Goal: Task Accomplishment & Management: Complete application form

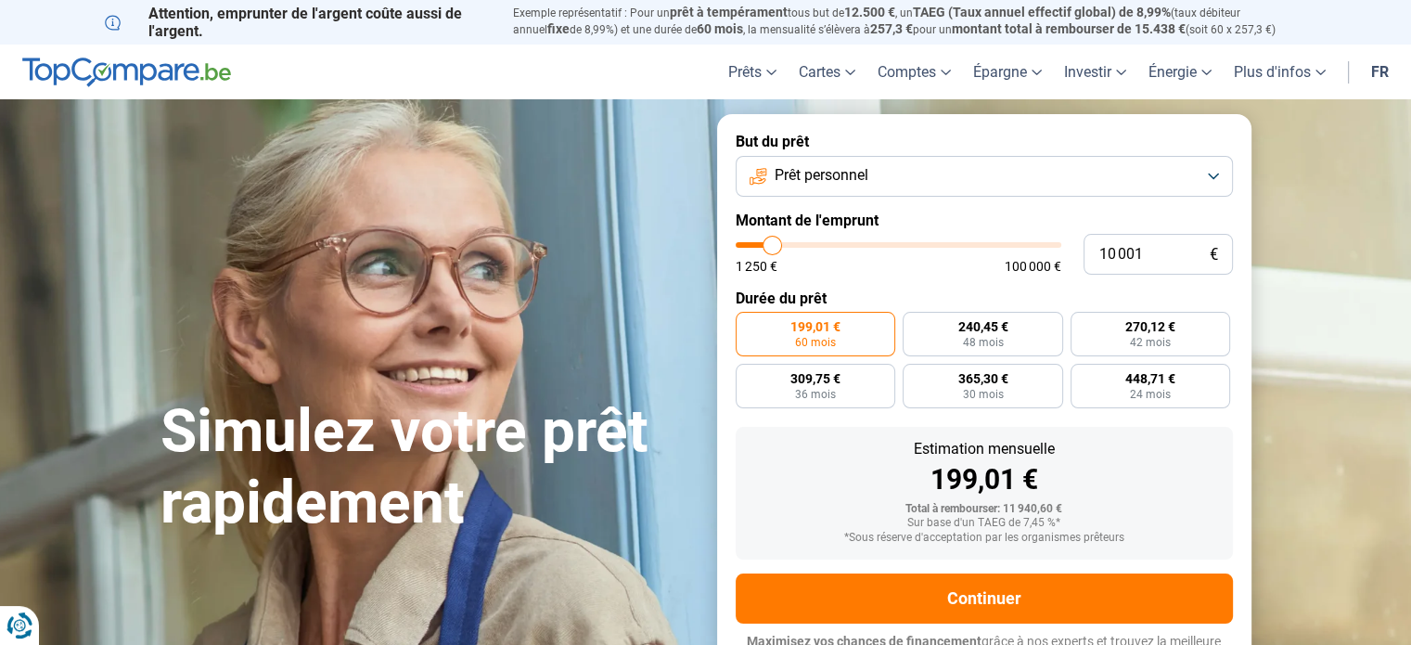
type input "7 750"
type input "7750"
type input "5 000"
type input "5000"
type input "4 750"
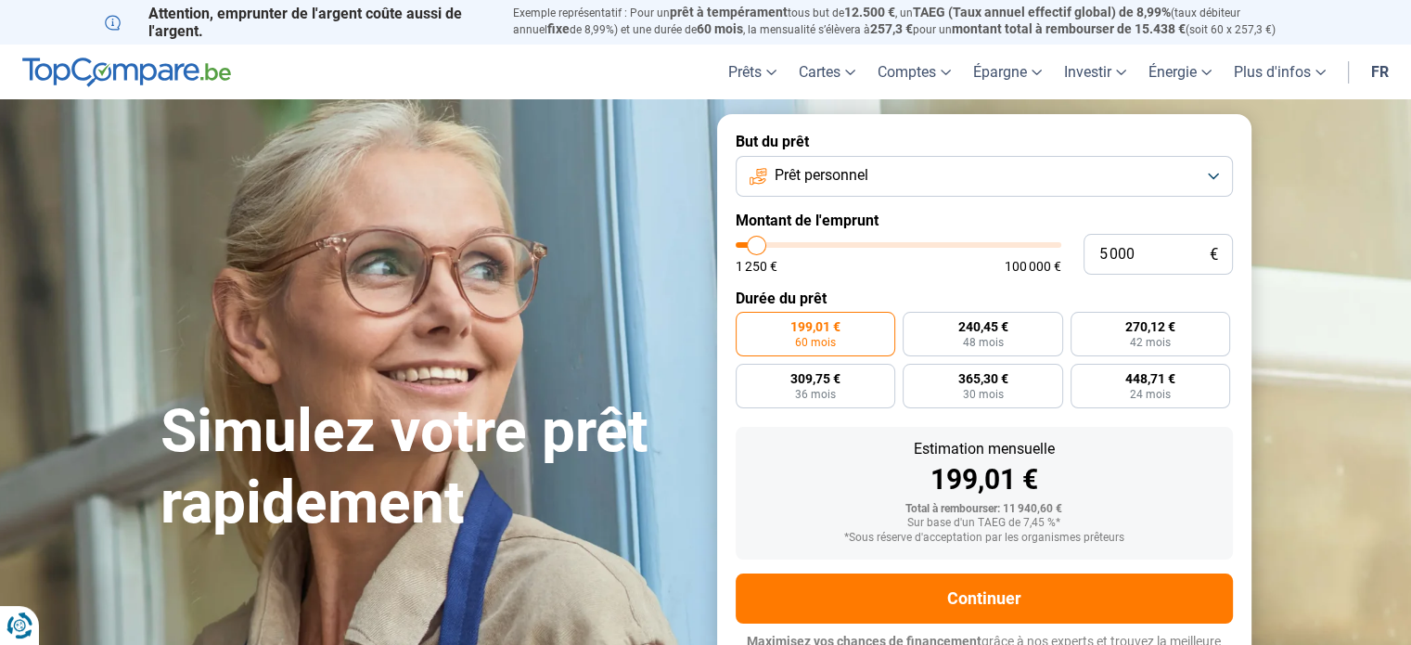
type input "4750"
type input "4 500"
drag, startPoint x: 773, startPoint y: 244, endPoint x: 755, endPoint y: 242, distance: 17.7
type input "4500"
click at [755, 242] on input "range" at bounding box center [899, 245] width 326 height 6
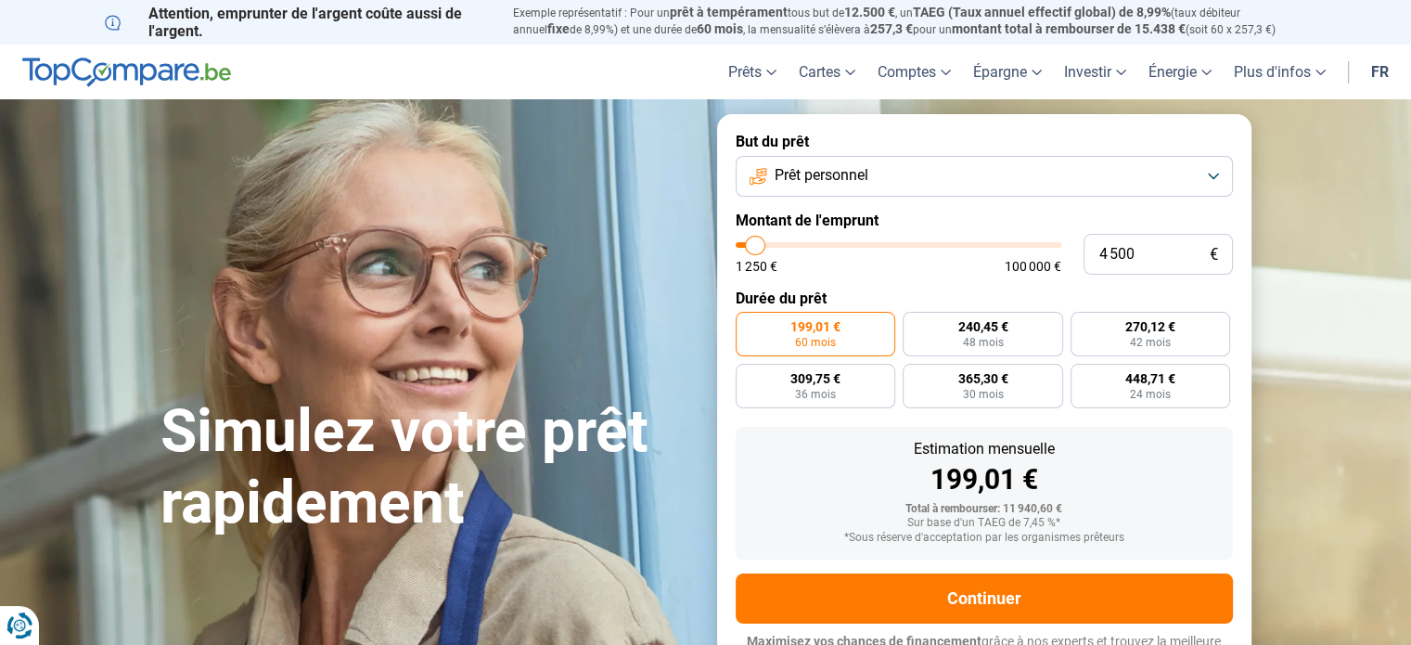
radio input "true"
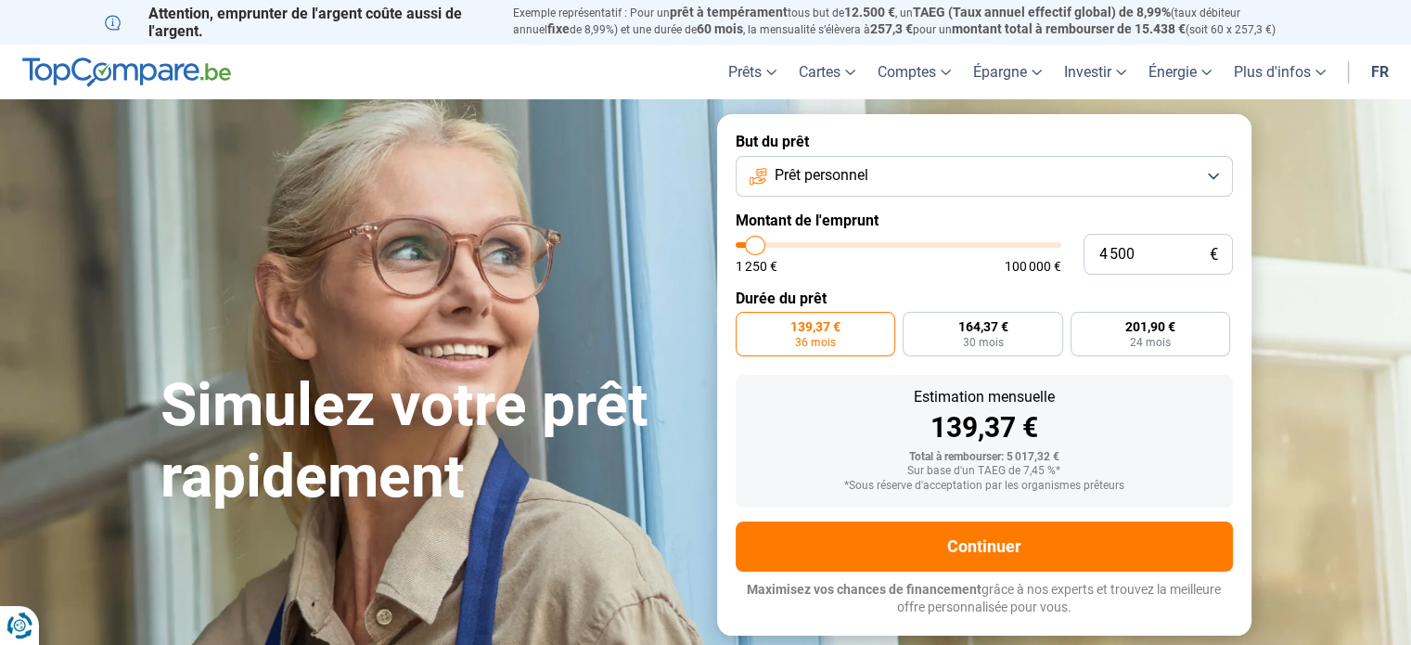
type input "4 250"
type input "4250"
type input "4 000"
type input "4000"
type input "3 250"
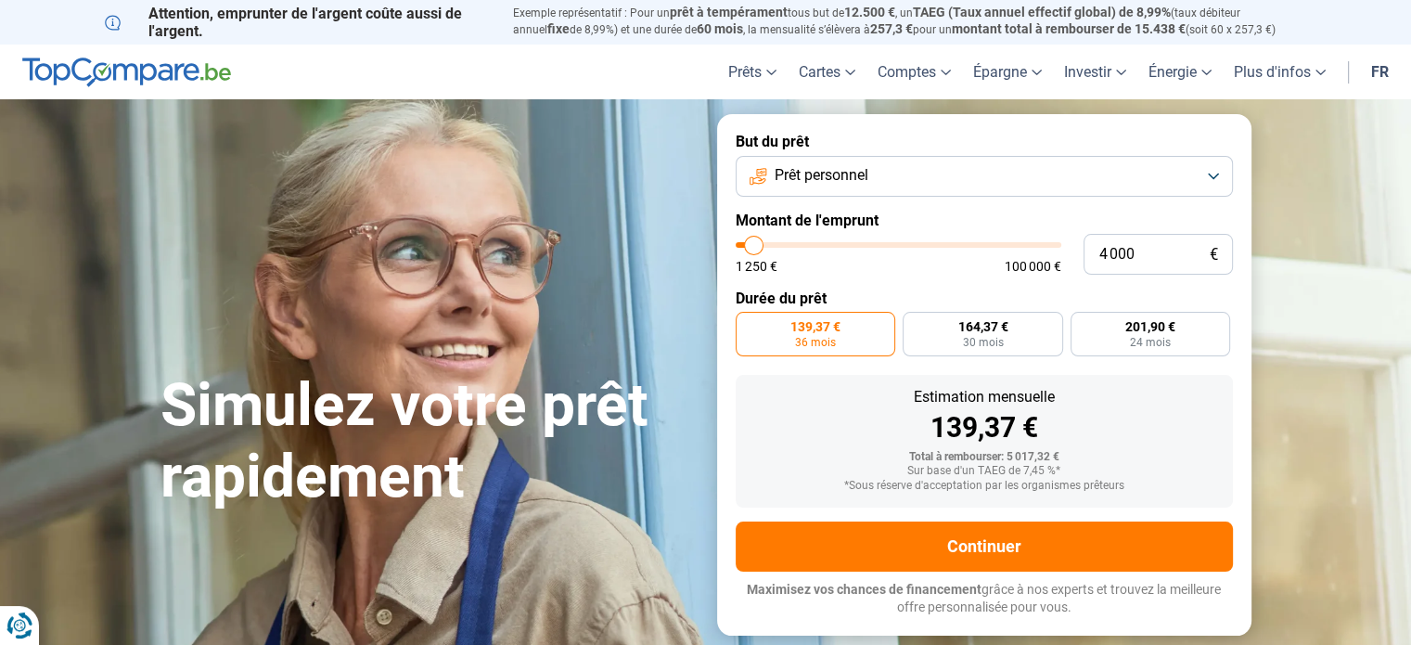
type input "3250"
type input "2 500"
type input "2500"
type input "2 000"
type input "2000"
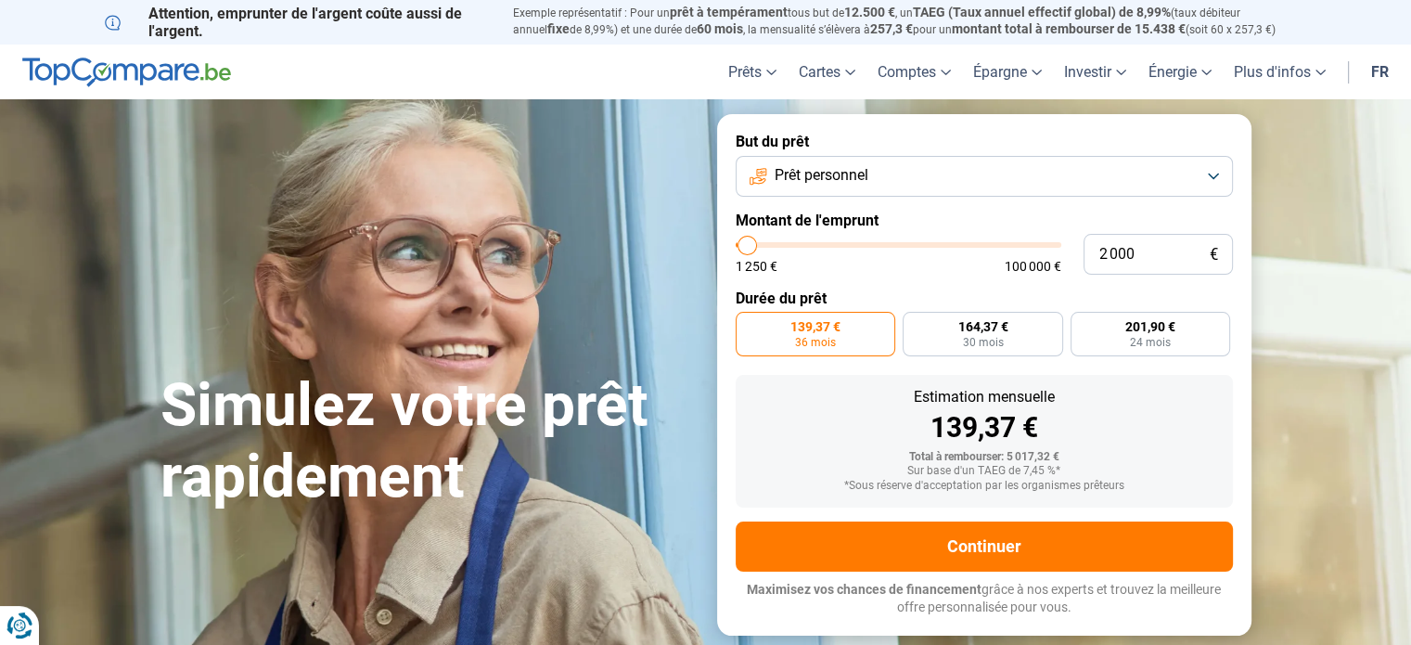
type input "1 750"
type input "1750"
type input "1 250"
drag, startPoint x: 755, startPoint y: 242, endPoint x: 710, endPoint y: 242, distance: 45.4
type input "1250"
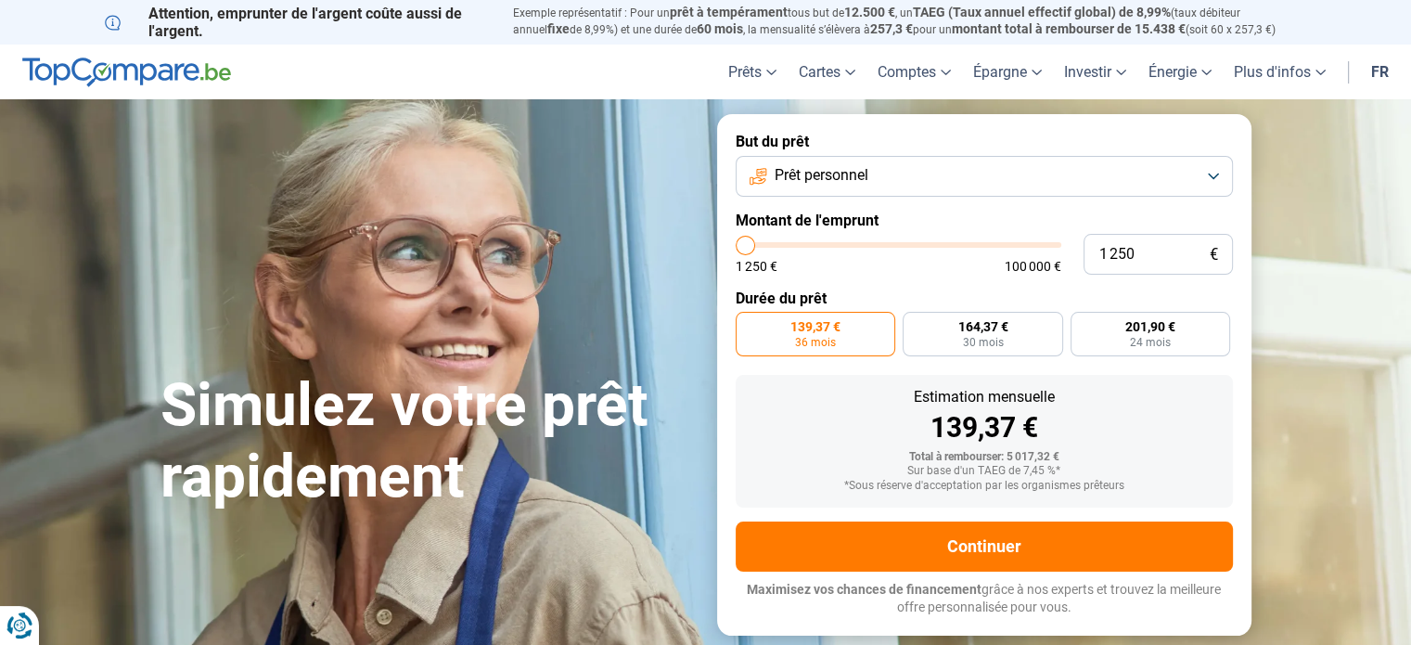
click at [736, 242] on input "range" at bounding box center [899, 245] width 326 height 6
radio input "true"
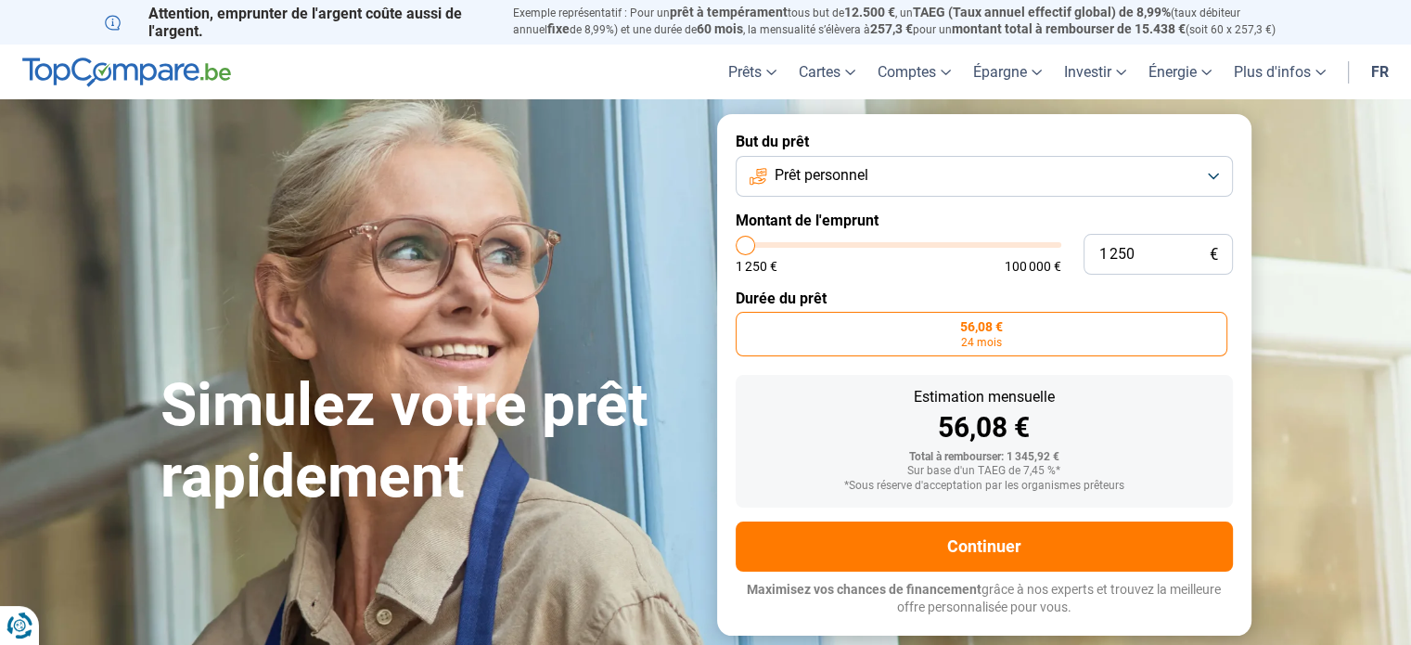
click at [1144, 178] on button "Prêt personnel" at bounding box center [984, 176] width 497 height 41
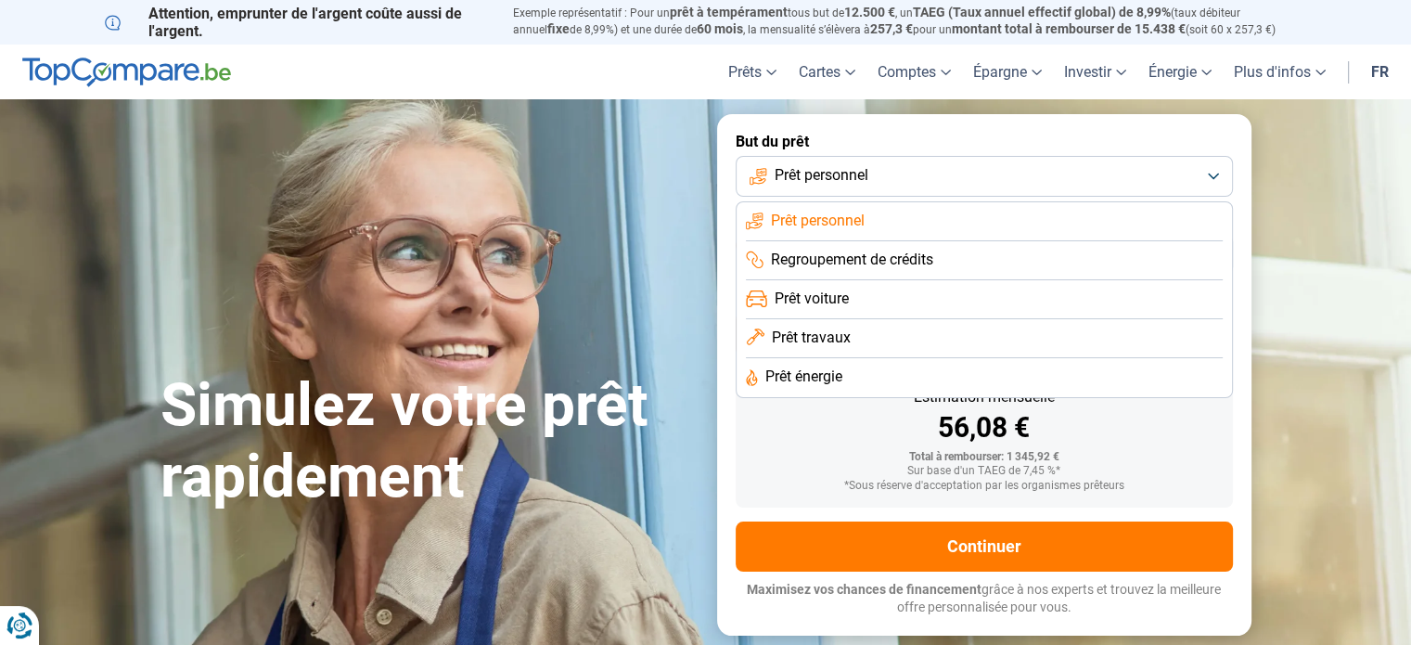
click at [930, 263] on span "Regroupement de crédits" at bounding box center [852, 260] width 162 height 20
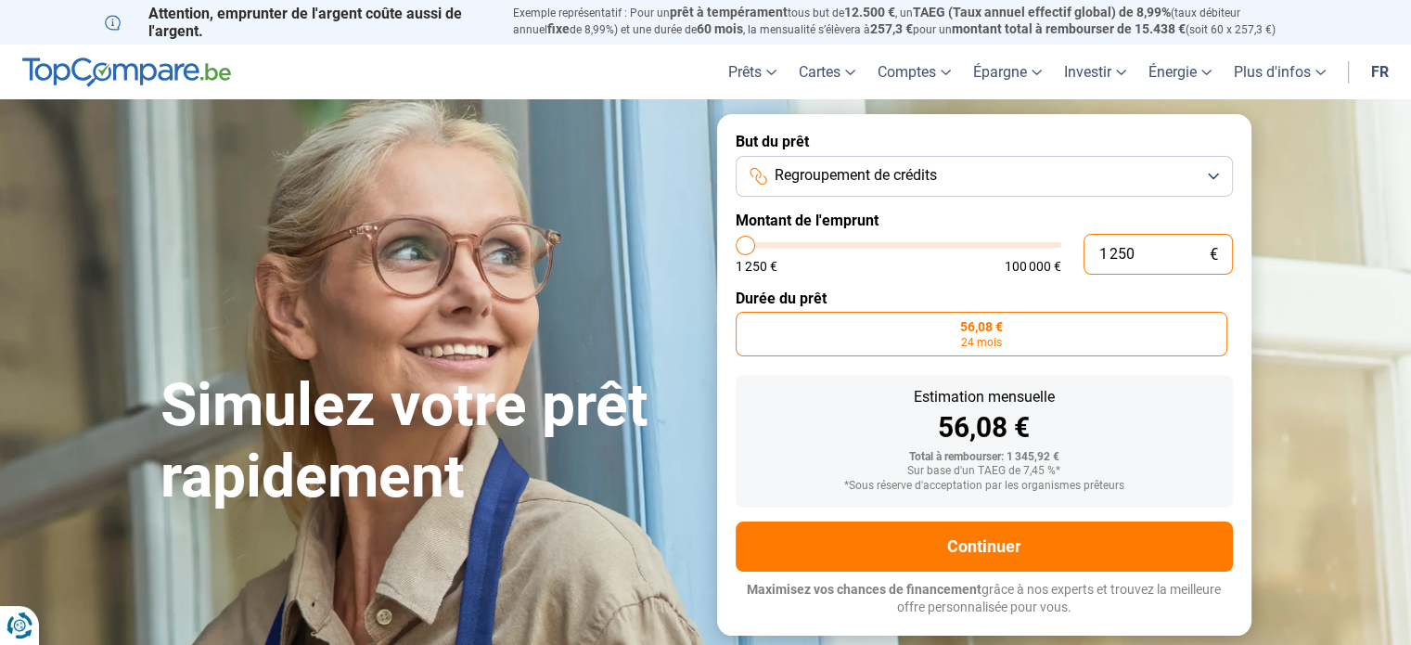
click at [1161, 258] on input "1 250" at bounding box center [1157, 254] width 149 height 41
type input "125"
type input "1250"
type input "12"
type input "1250"
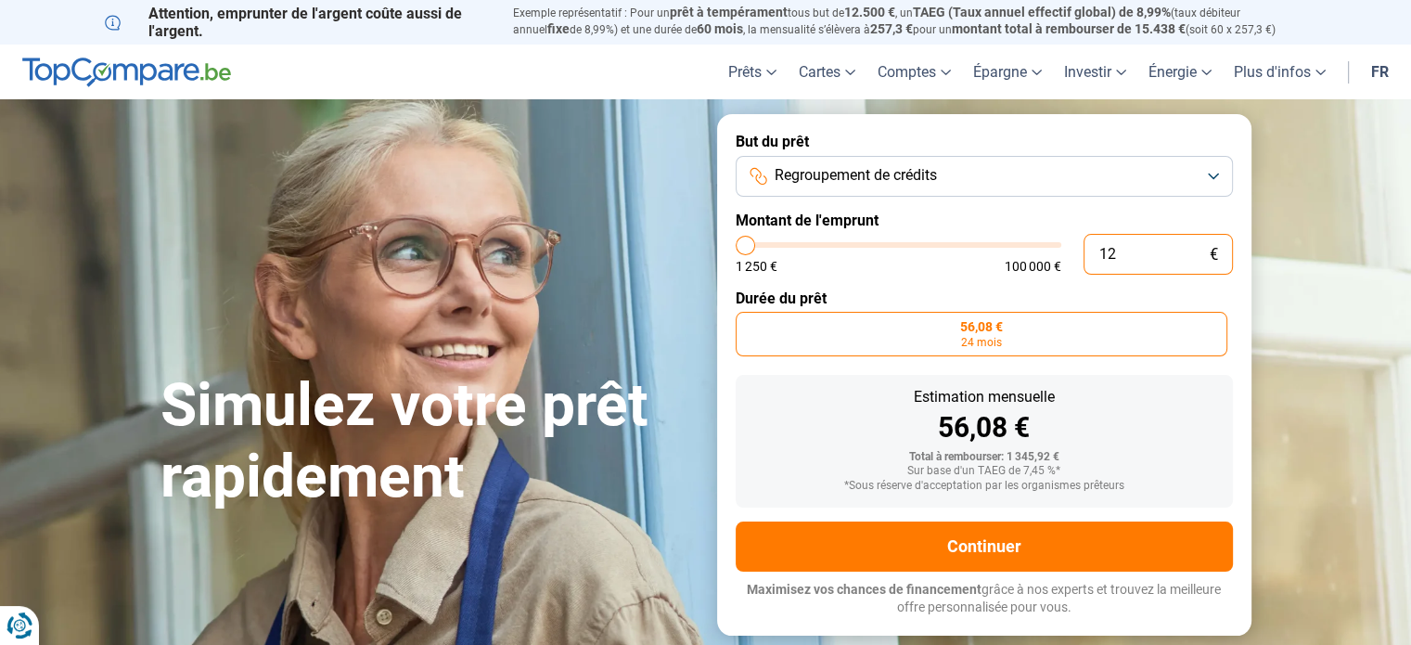
type input "1"
type input "1250"
type input "0"
type input "1250"
type input "1"
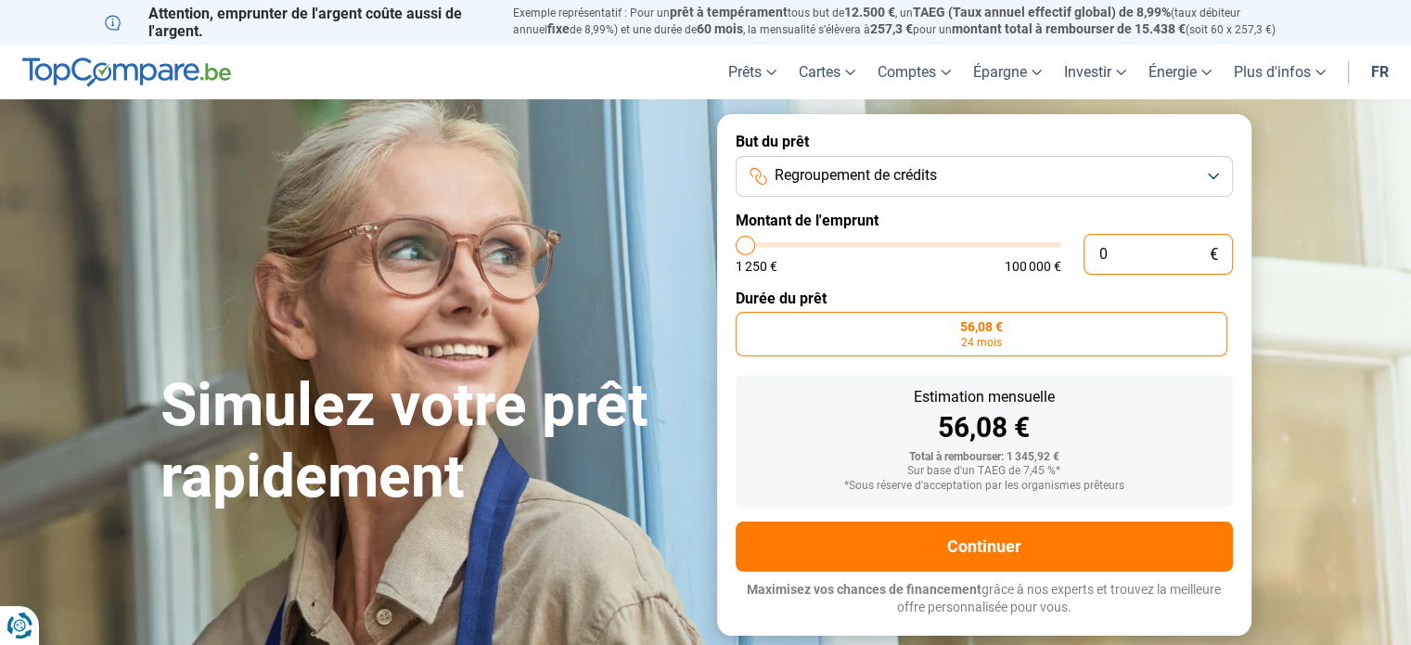
type input "1250"
type input "15"
type input "1250"
type input "150"
type input "1250"
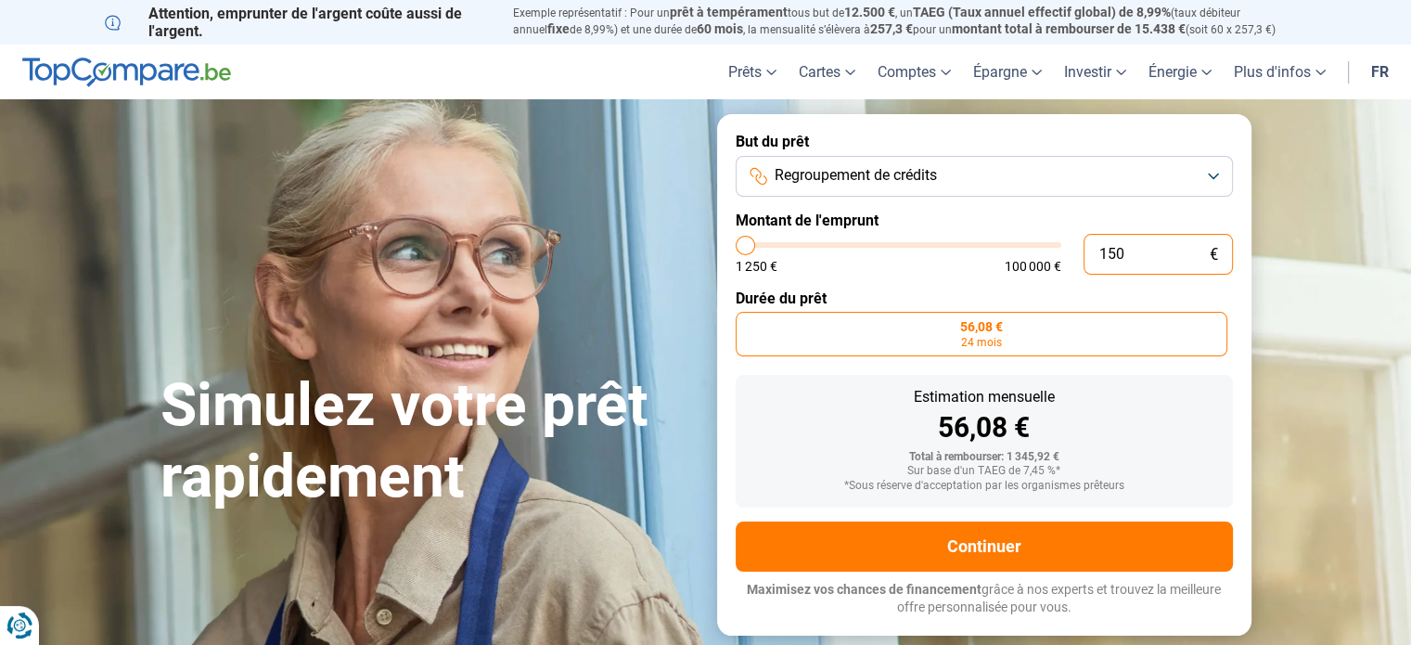
type input "1 500"
type input "1500"
type input "15 000"
type input "15000"
radio input "false"
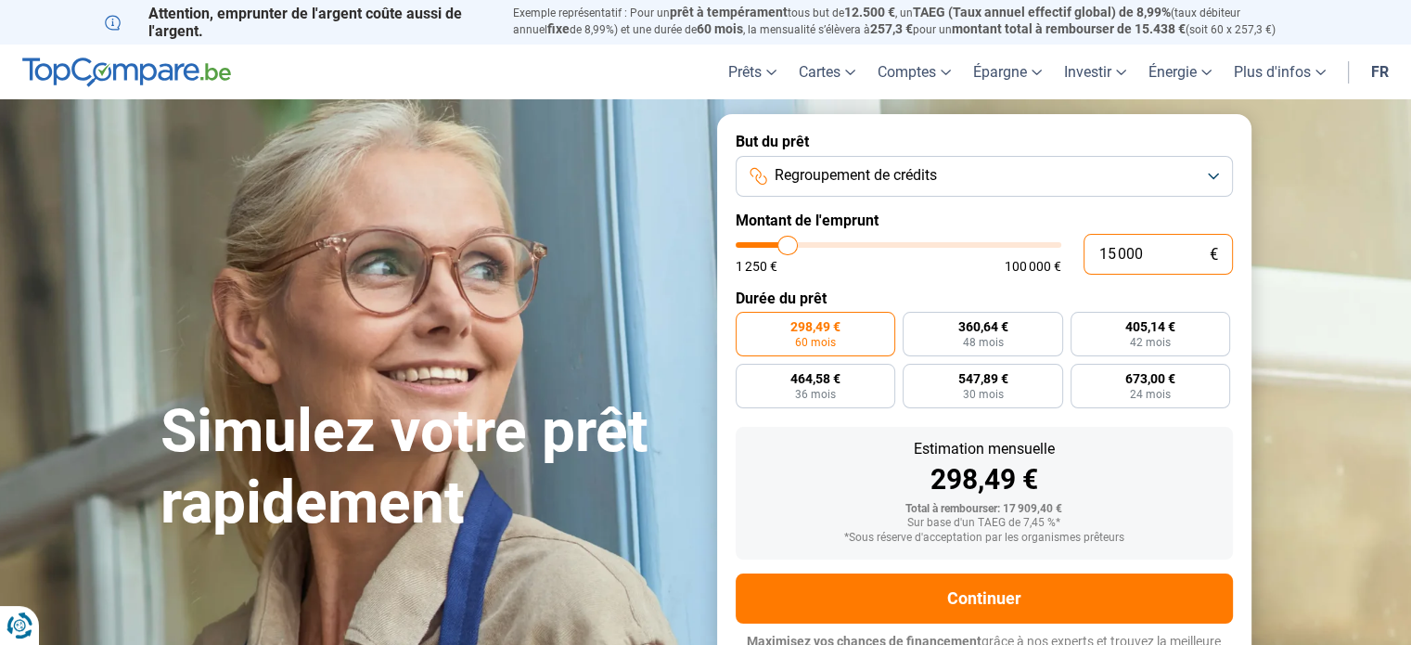
scroll to position [25, 0]
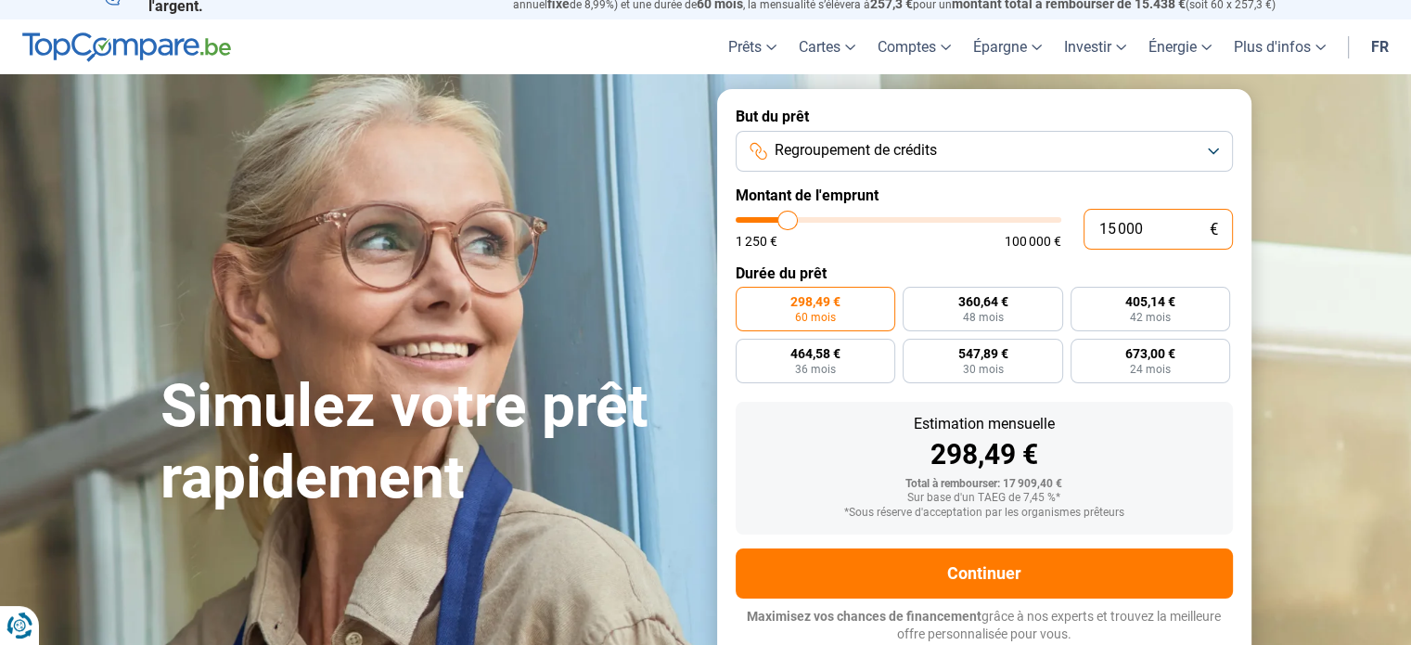
drag, startPoint x: 1154, startPoint y: 227, endPoint x: 934, endPoint y: 191, distance: 222.8
click at [934, 191] on form "But du prêt Regroupement de crédits Montant de l'emprunt 15 000 € 1 250 € 100 0…" at bounding box center [984, 375] width 534 height 572
type input "2"
type input "1250"
type input "20"
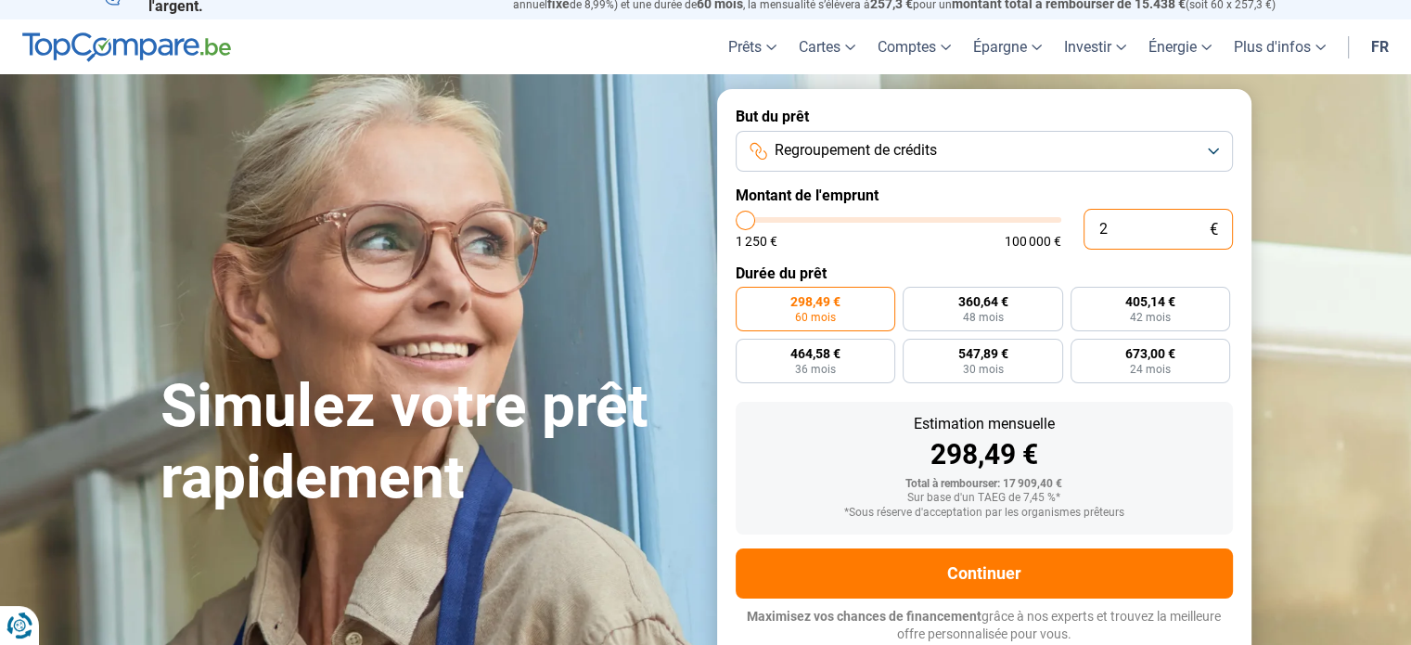
type input "1250"
type input "200"
type input "1250"
type input "2 000"
type input "2000"
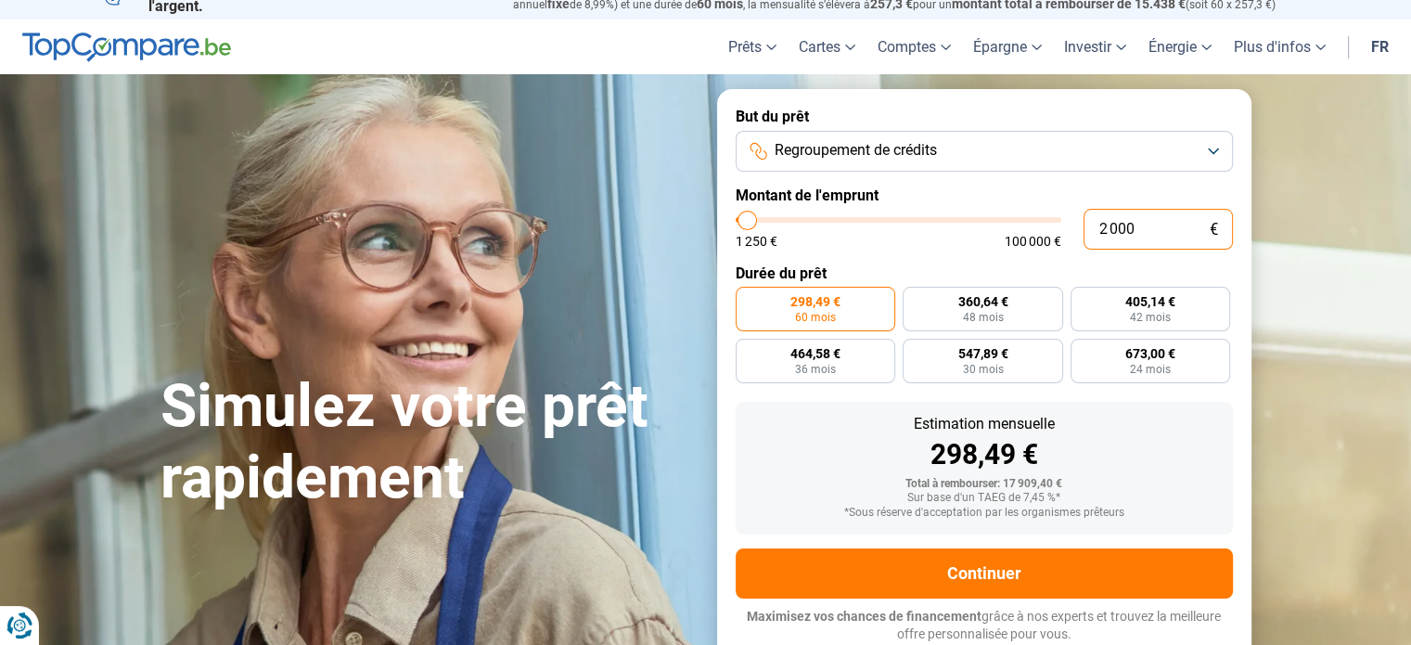
type input "20 000"
type input "20000"
radio input "false"
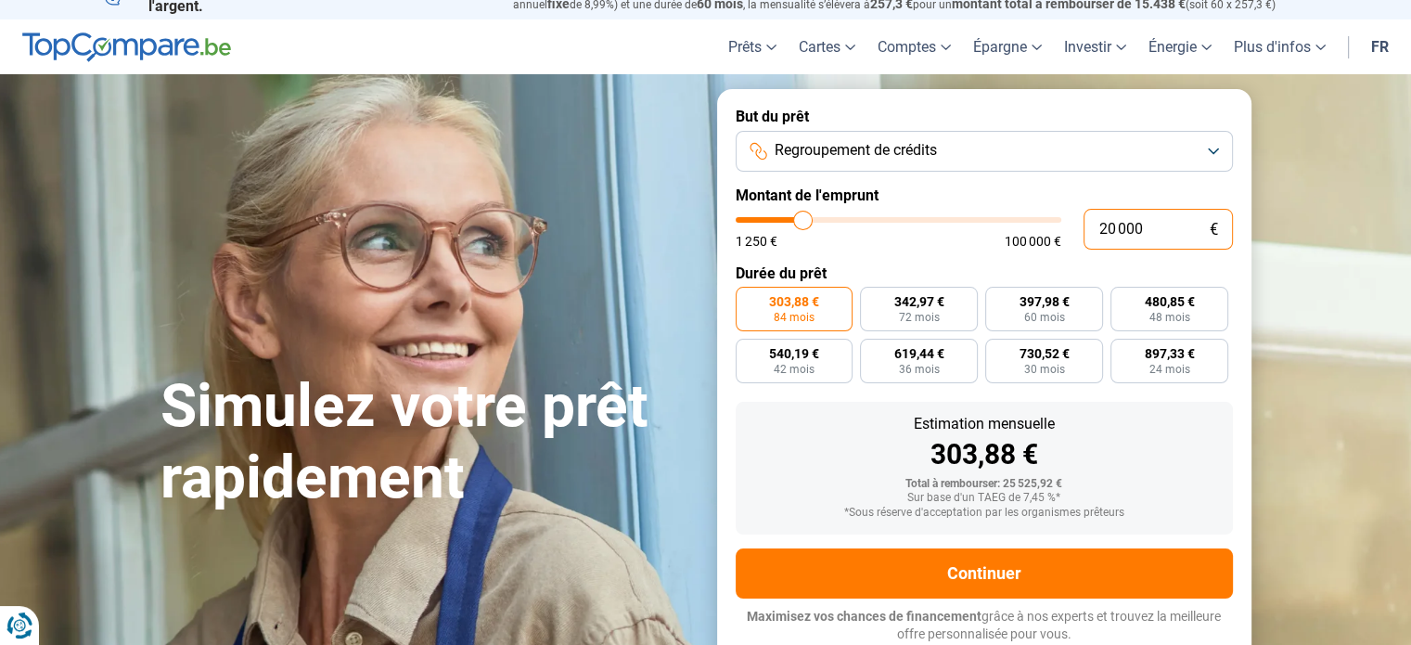
type input "2 000"
type input "2000"
type input "200"
type input "1250"
type input "20"
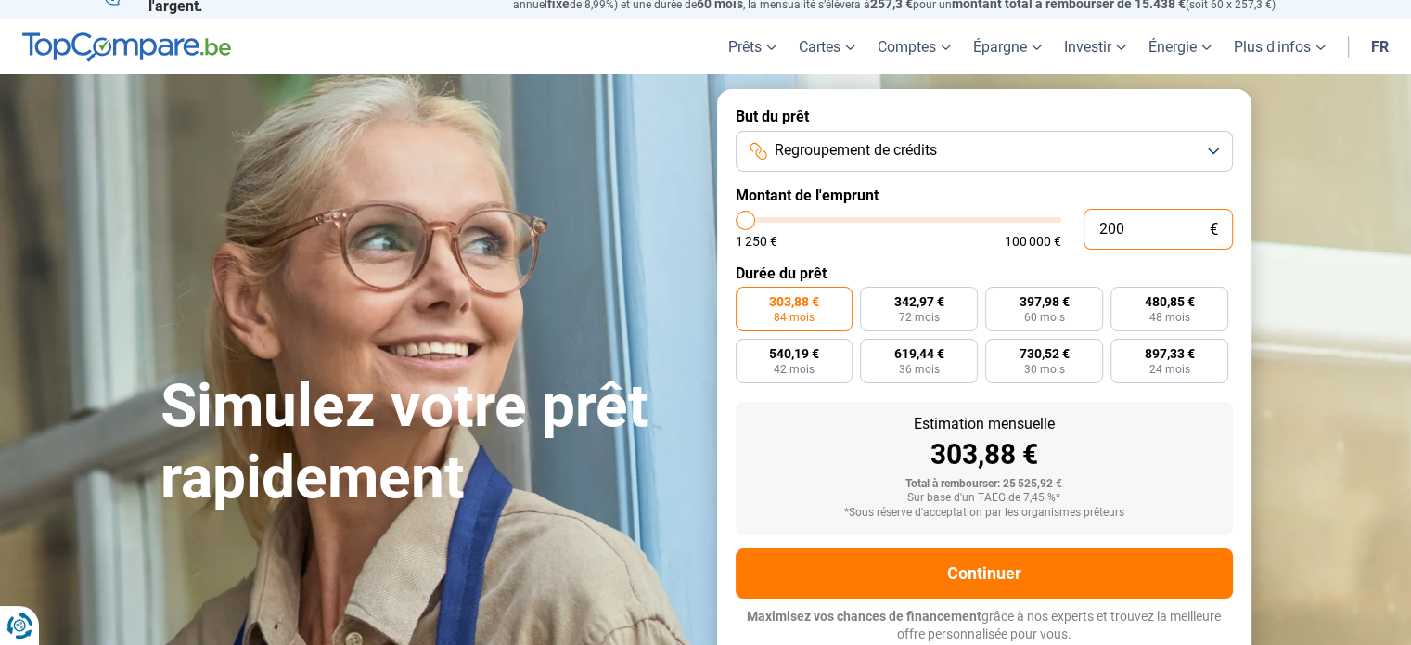
type input "1250"
type input "2"
type input "1250"
type input "0"
type input "1250"
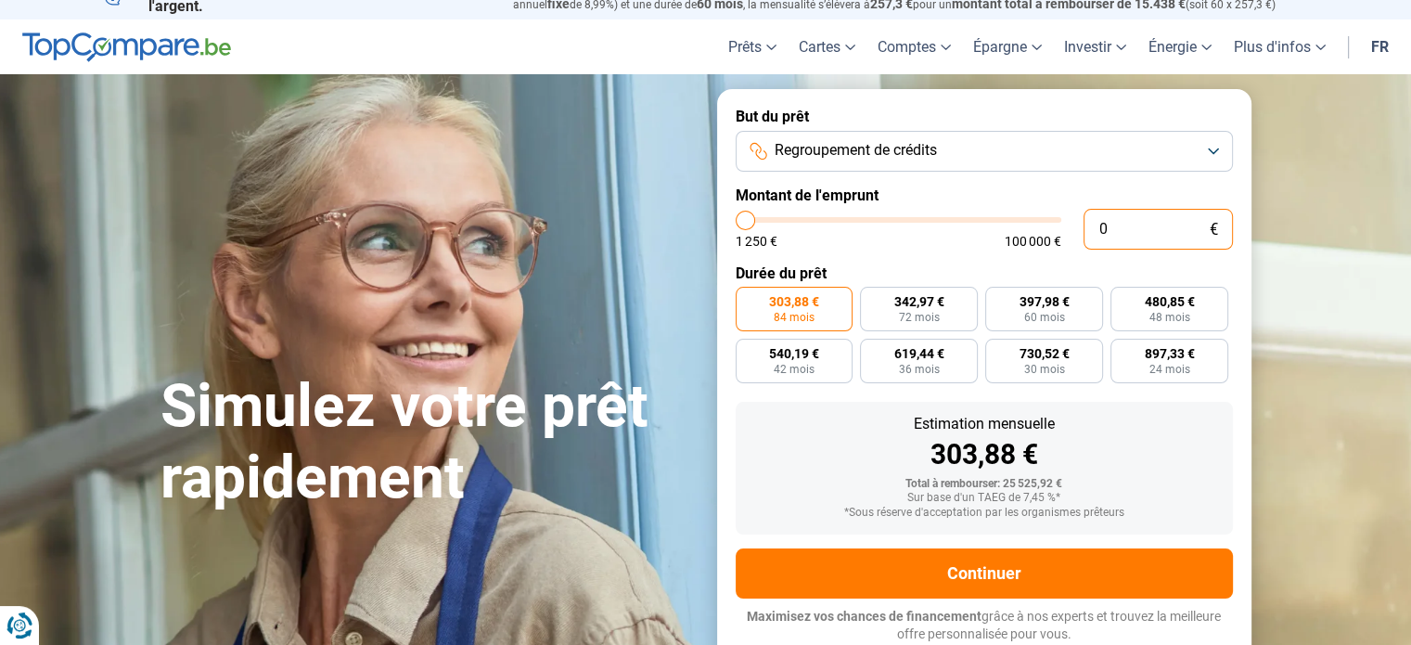
type input "1"
type input "1250"
type input "17"
type input "1250"
type input "1 250"
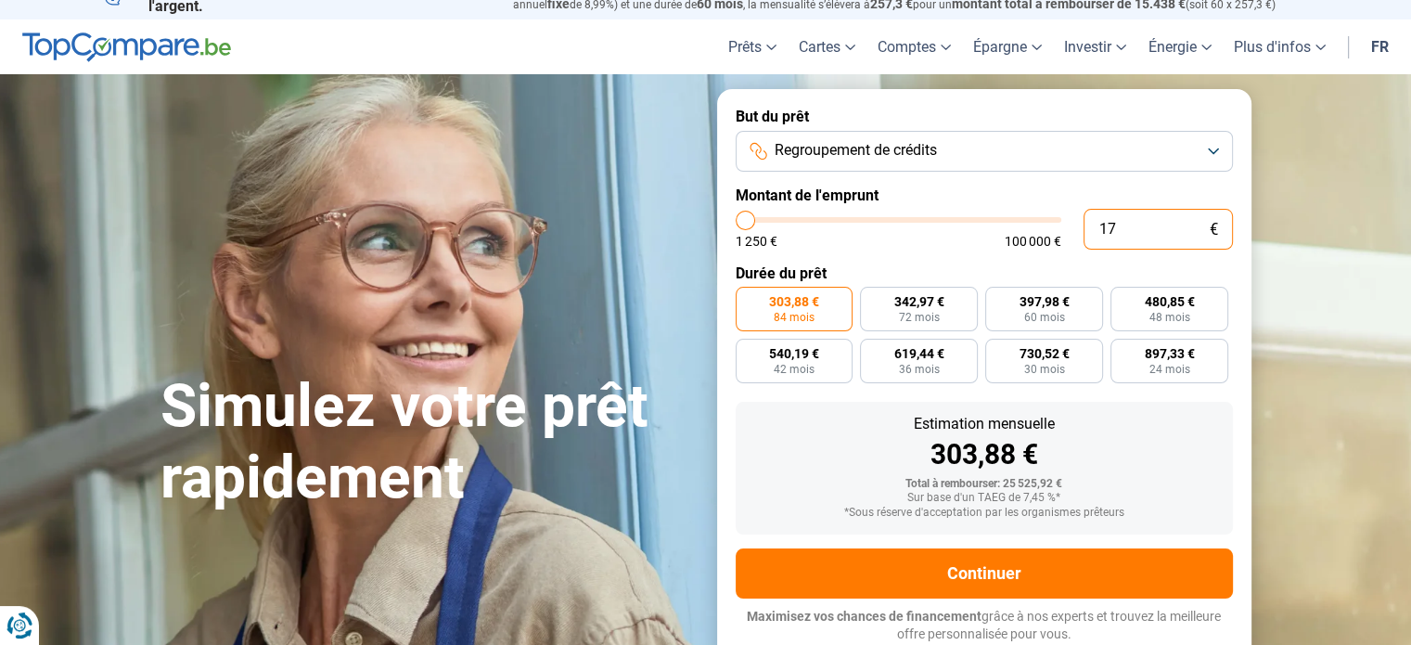
type input "1250"
radio input "true"
type input "12 505"
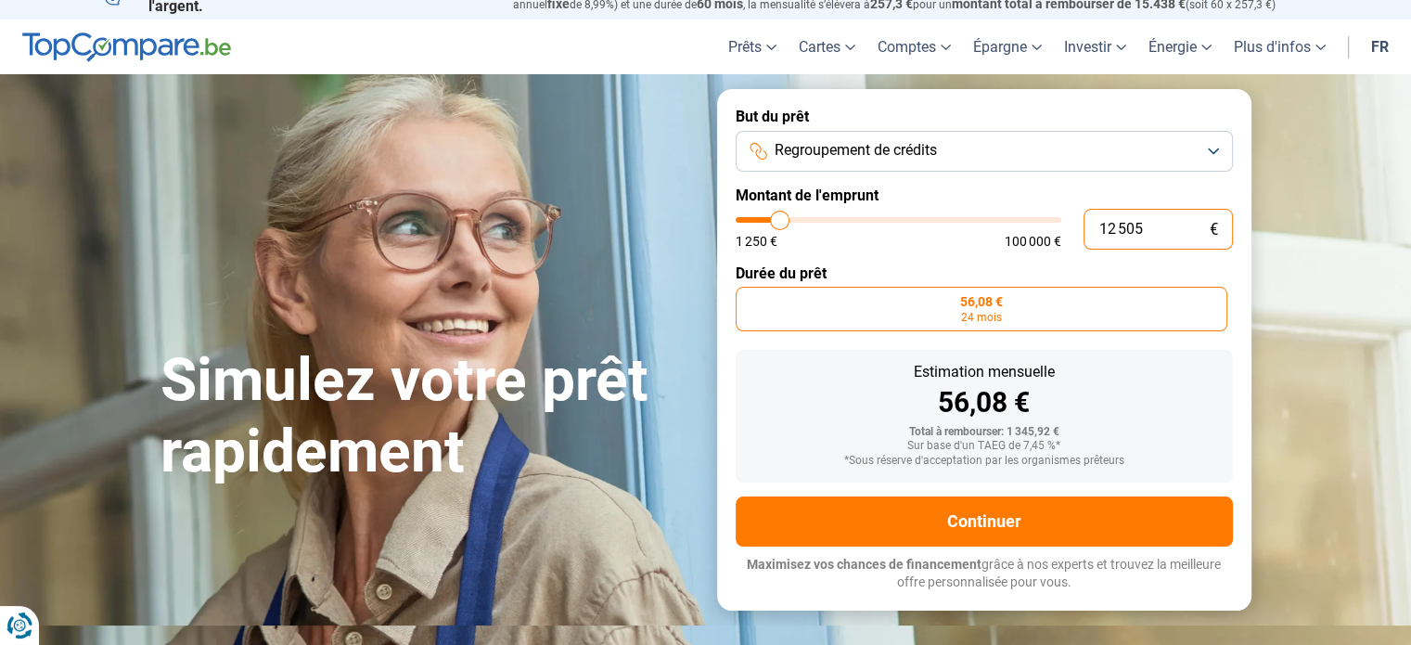
scroll to position [0, 0]
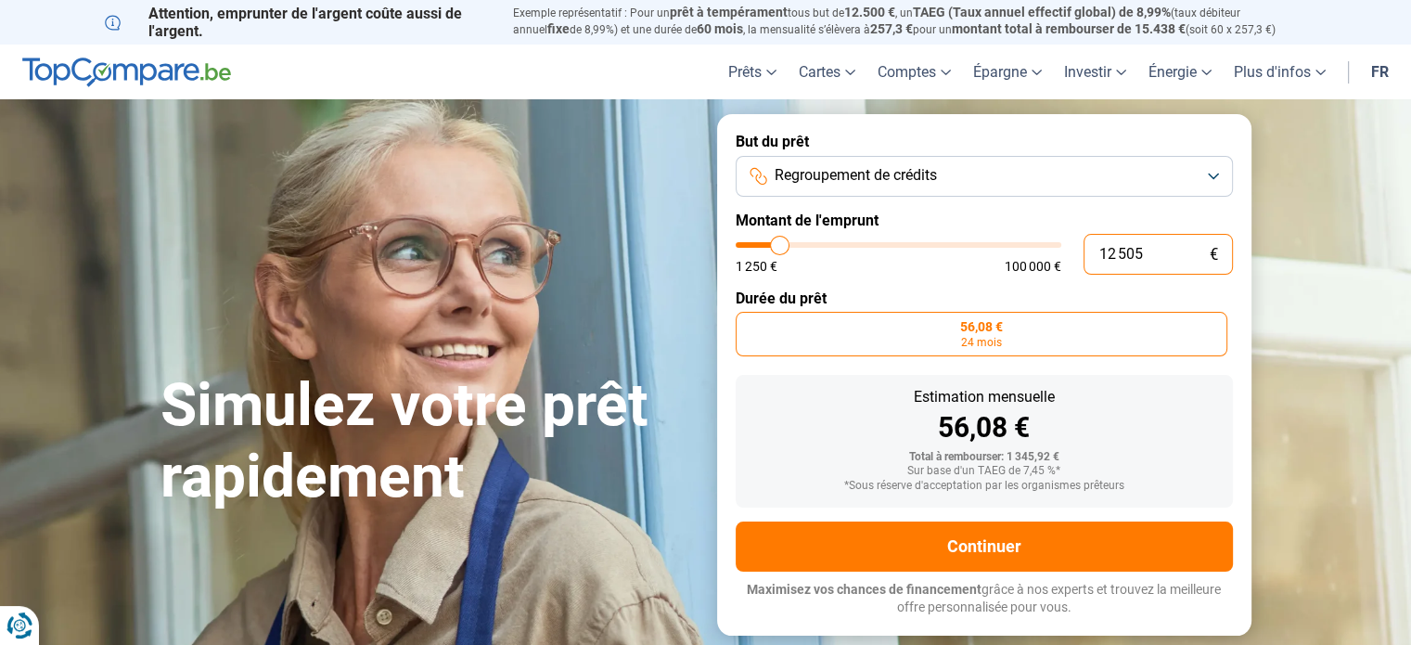
type input "12500"
radio input "false"
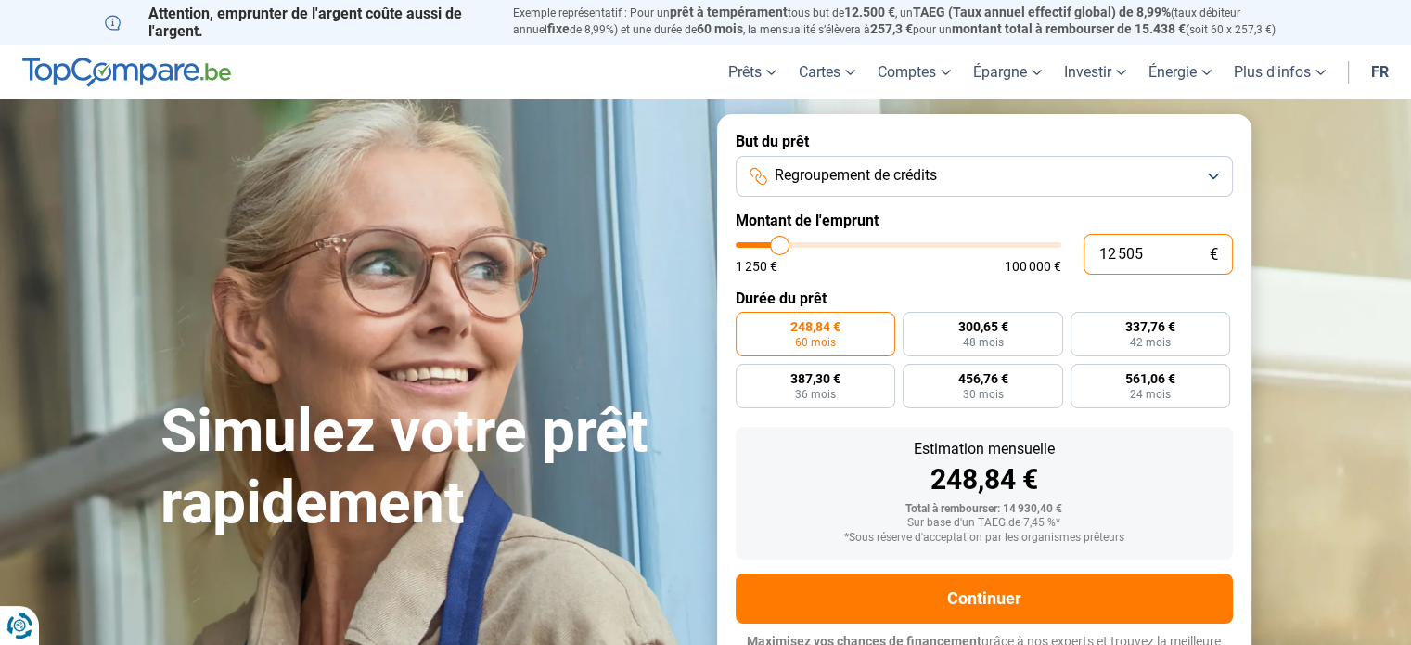
scroll to position [25, 0]
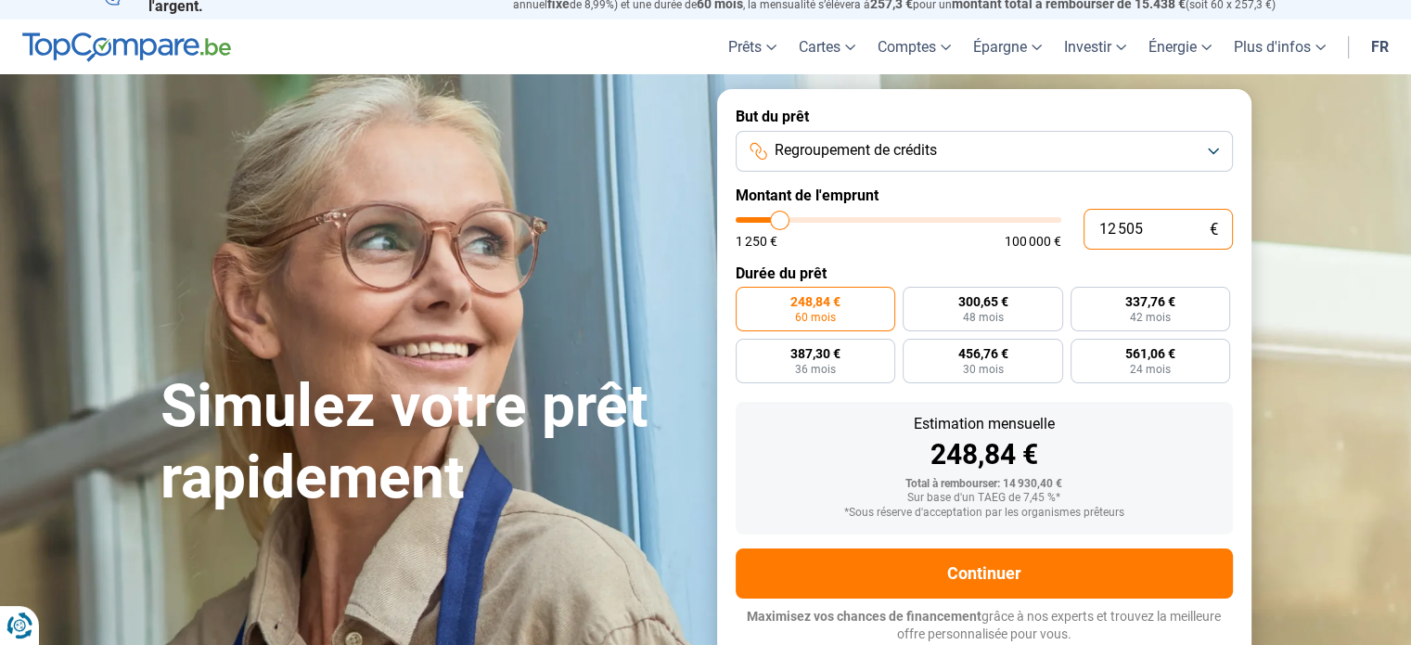
drag, startPoint x: 1158, startPoint y: 248, endPoint x: 1057, endPoint y: 211, distance: 106.8
click at [1057, 211] on div "12 505 € 1 250 € 100 000 €" at bounding box center [984, 229] width 497 height 41
type input "12500"
type input "1"
type input "1250"
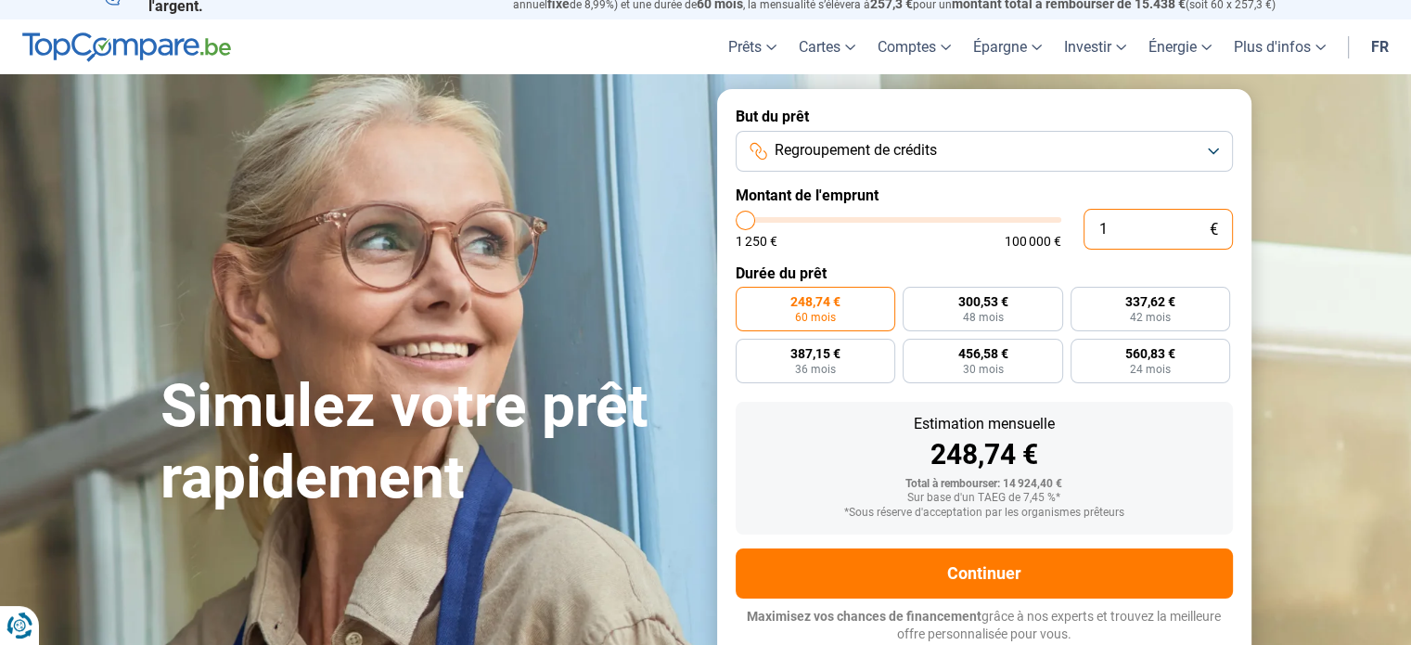
type input "17"
type input "1250"
type input "175"
type input "1250"
type input "1 750"
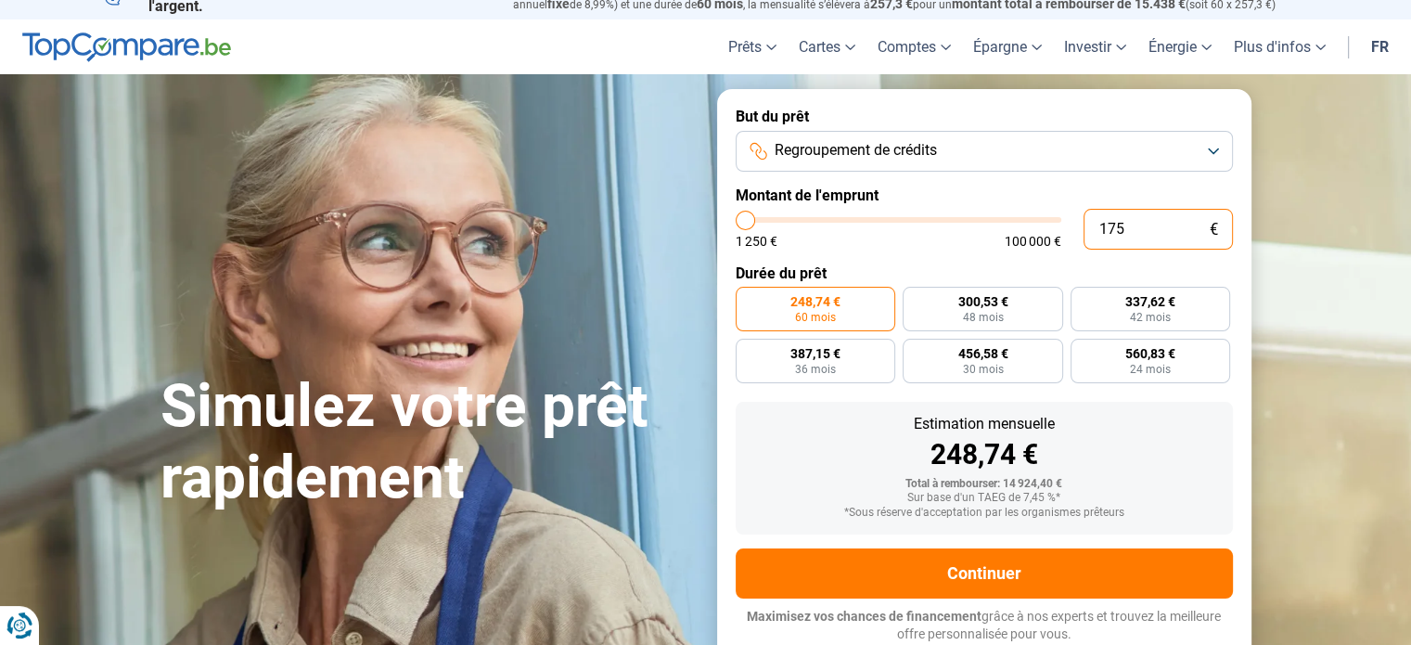
type input "1750"
type input "17 500"
type input "17500"
radio input "false"
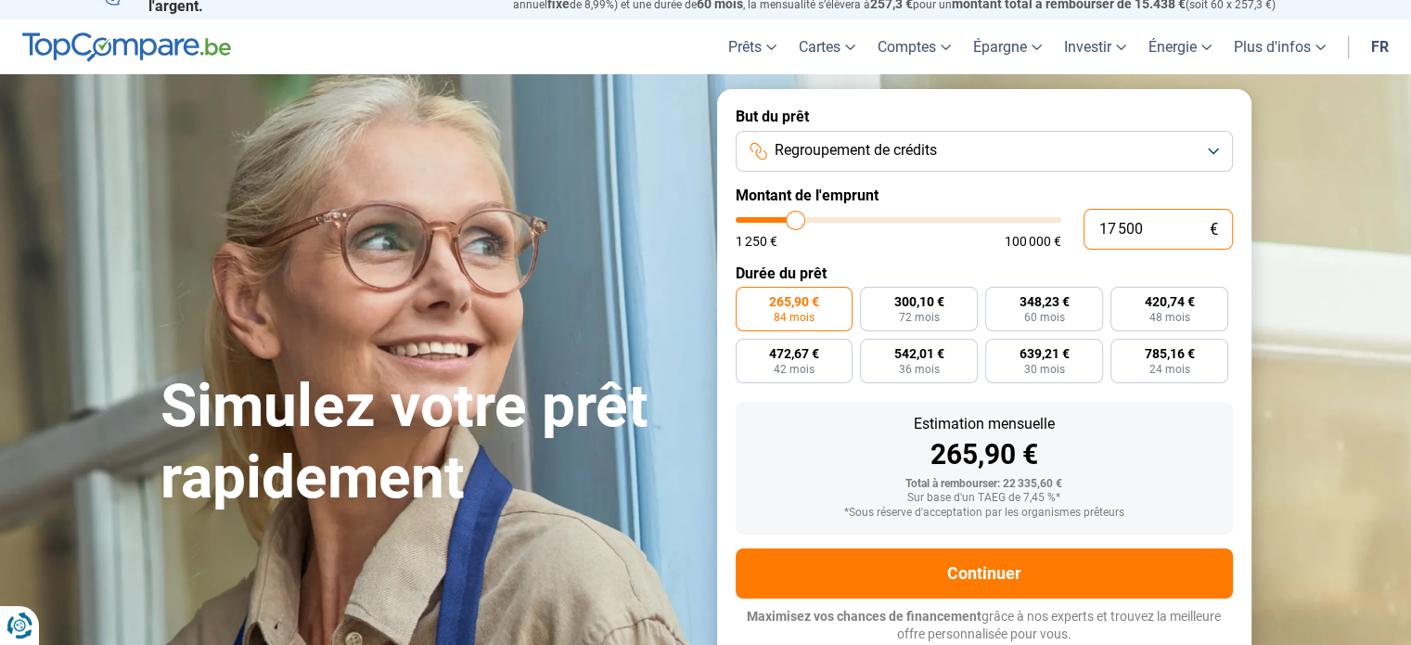
type input "1 750"
type input "1750"
type input "175"
type input "1250"
type input "17"
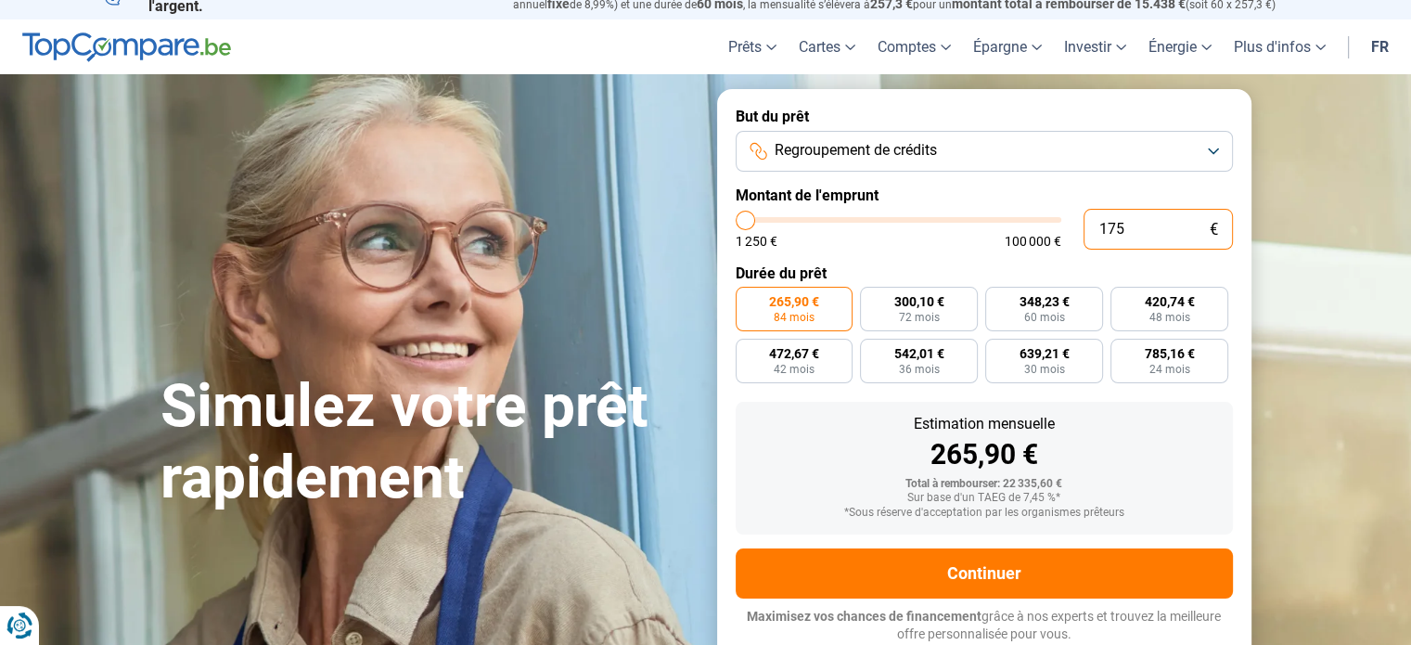
type input "1250"
type input "1"
type input "1250"
type input "0"
type input "1250"
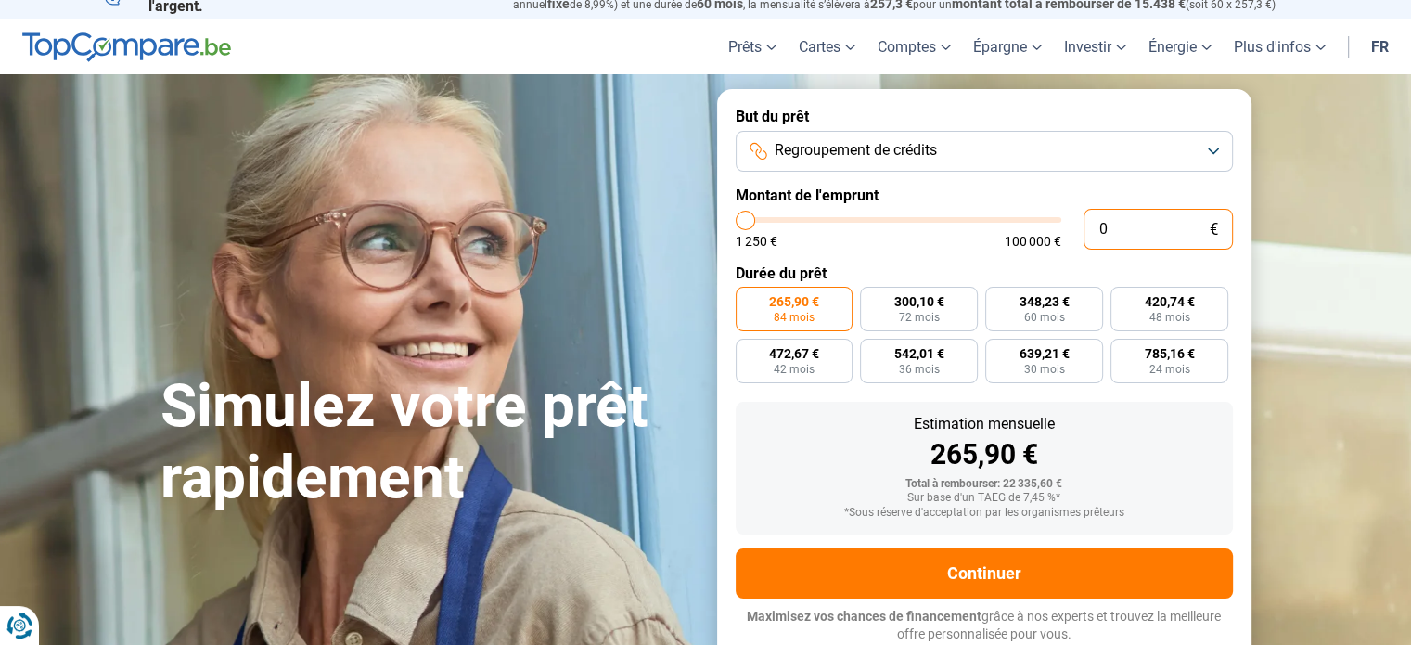
type input "1"
type input "1250"
type input "15"
type input "1250"
type input "150"
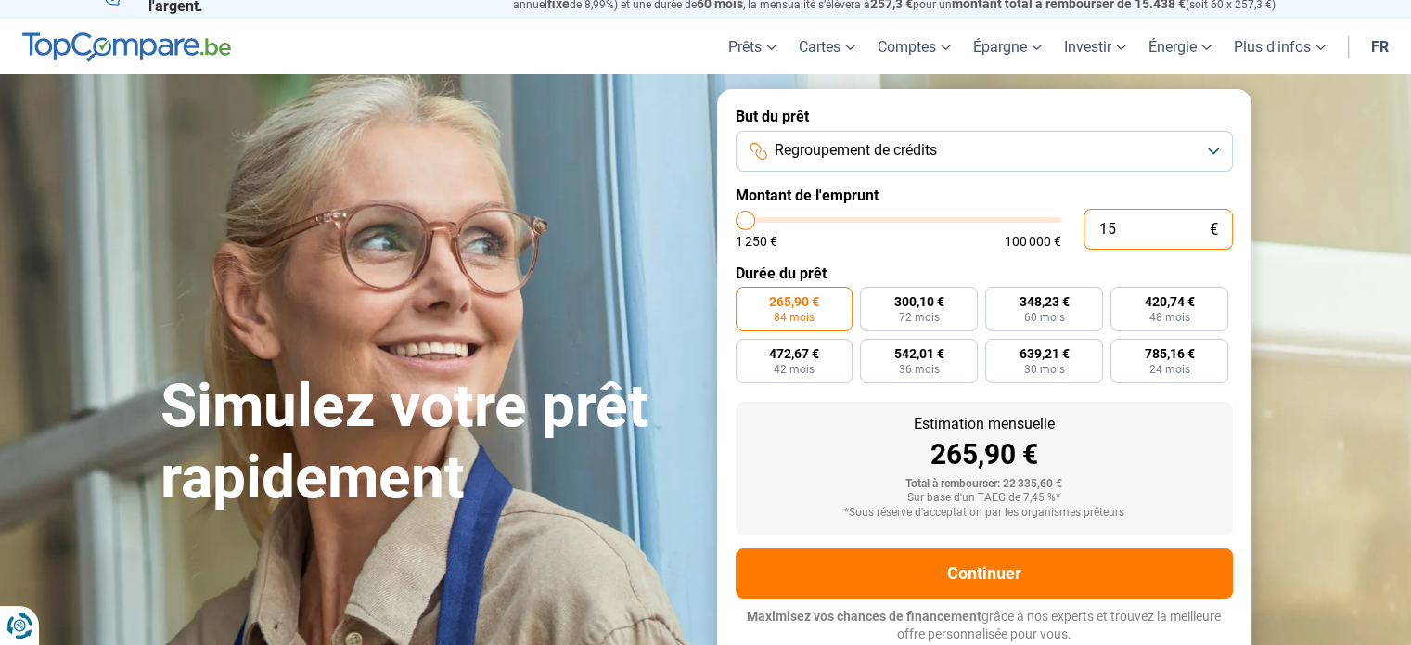
type input "1250"
type input "1 500"
type input "1500"
type input "15 000"
type input "15000"
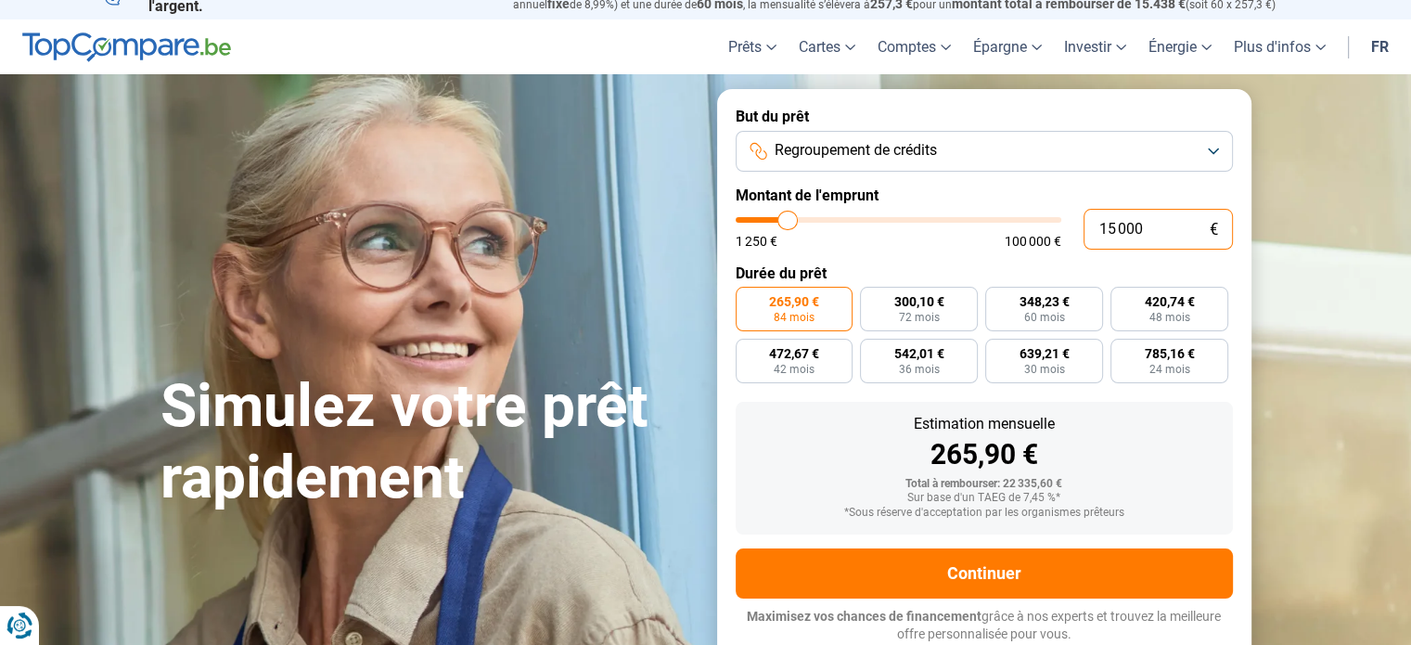
radio input "true"
